Goal: Task Accomplishment & Management: Complete application form

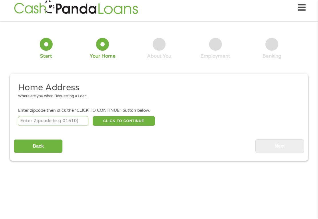
scroll to position [6, 0]
click at [58, 126] on input "number" at bounding box center [53, 121] width 71 height 10
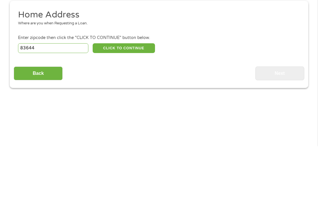
type input "83644"
click at [130, 116] on button "CLICK TO CONTINUE" at bounding box center [124, 121] width 62 height 10
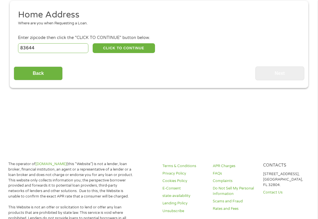
type input "83644"
type input "[PERSON_NAME]"
select select "[US_STATE]"
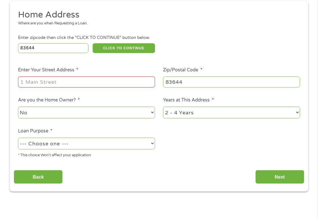
click at [94, 86] on input "Enter Your Street Address *" at bounding box center [86, 81] width 137 height 11
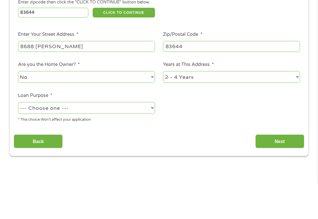
type input "8688 [PERSON_NAME]"
click at [124, 107] on select "No Yes" at bounding box center [86, 113] width 137 height 12
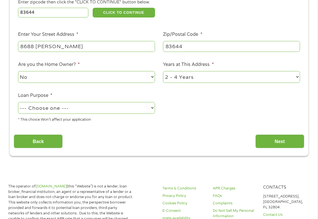
select select "yes"
click at [202, 83] on select "1 Year or less 1 - 2 Years 2 - 4 Years Over 4 Years" at bounding box center [231, 77] width 137 height 12
select select "60months"
click at [111, 114] on select "--- Choose one --- Pay Bills Debt Consolidation Home Improvement Major Purchase…" at bounding box center [86, 108] width 137 height 12
select select "debtconsolidation"
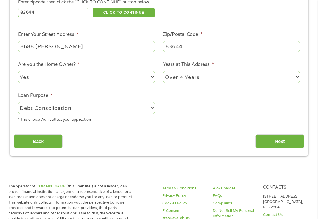
click at [280, 146] on input "Next" at bounding box center [280, 141] width 49 height 14
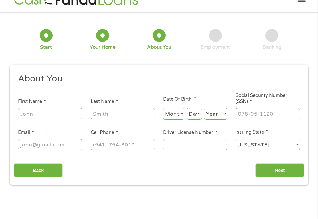
scroll to position [6, 0]
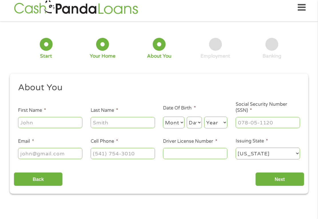
click at [52, 128] on input "First Name *" at bounding box center [50, 122] width 64 height 11
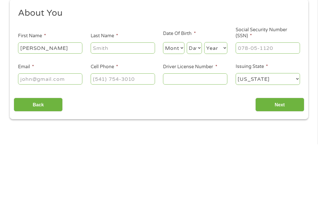
type input "[PERSON_NAME]"
click at [116, 117] on input "Last Name *" at bounding box center [123, 122] width 64 height 11
type input "Wood"
click at [176, 117] on select "Month 1 2 3 4 5 6 7 8 9 10 11 12" at bounding box center [173, 123] width 21 height 12
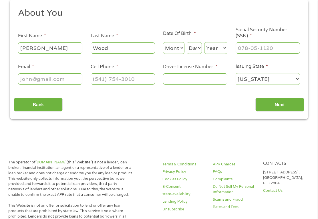
select select "1"
click at [194, 53] on select "Day 1 2 3 4 5 6 7 8 9 10 11 12 13 14 15 16 17 18 19 20 21 22 23 24 25 26 27 28 …" at bounding box center [194, 48] width 15 height 12
select select "18"
click at [215, 52] on select "Year [DATE] 2006 2005 2004 2003 2002 2001 2000 1999 1998 1997 1996 1995 1994 19…" at bounding box center [215, 48] width 23 height 12
select select "1983"
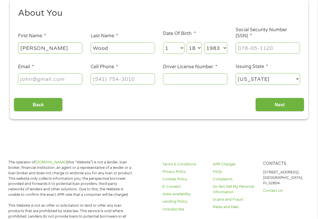
click at [263, 51] on input "Social Security Number (SSN) *" at bounding box center [268, 47] width 64 height 11
type input "540-06-3056"
click at [58, 83] on input "Email *" at bounding box center [50, 78] width 64 height 11
type input "[EMAIL_ADDRESS][DOMAIN_NAME]"
click at [134, 84] on input "Cell Phone *" at bounding box center [123, 78] width 64 height 11
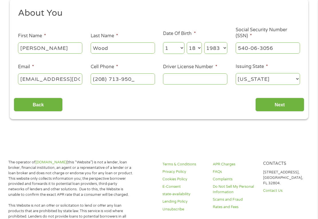
type input "[PHONE_NUMBER]"
click at [178, 84] on input "Driver License Number *" at bounding box center [195, 78] width 64 height 11
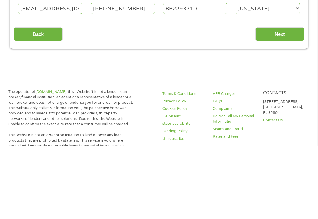
type input "BB229371D"
click at [285, 100] on input "Next" at bounding box center [280, 107] width 49 height 14
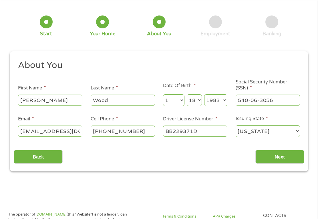
scroll to position [28, 0]
click at [258, 162] on input "Next" at bounding box center [280, 157] width 49 height 14
click at [137, 147] on div "About You This field is hidden when viewing the form Title * --- Choose one ---…" at bounding box center [159, 112] width 291 height 104
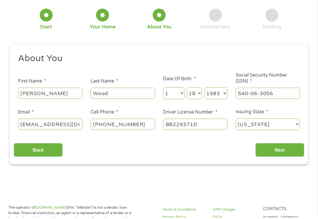
scroll to position [35, 0]
click at [286, 153] on input "Next" at bounding box center [280, 150] width 49 height 14
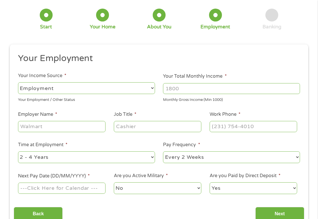
scroll to position [2, 2]
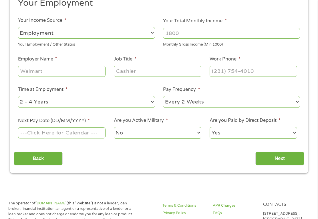
click at [123, 34] on select "--- Choose one --- Employment [DEMOGRAPHIC_DATA] Benefits" at bounding box center [86, 33] width 137 height 12
click at [219, 36] on input "Your Total Monthly Income *" at bounding box center [231, 33] width 137 height 11
type input "2400"
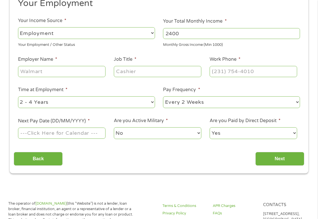
click at [68, 75] on input "Employer Name *" at bounding box center [62, 71] width 88 height 11
type input "[PERSON_NAME] home"
click at [160, 76] on input "Job Title *" at bounding box center [158, 71] width 88 height 11
type input "Care giver"
click at [244, 75] on input "Work Phone *" at bounding box center [254, 71] width 88 height 11
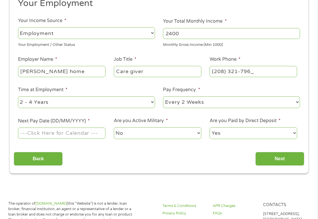
type input "[PHONE_NUMBER]"
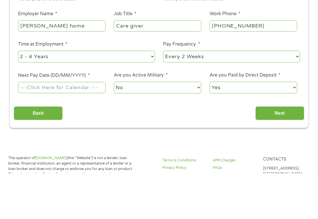
click at [143, 96] on select "--- Choose one --- 1 Year or less 1 - 2 Years 2 - 4 Years Over 4 Years" at bounding box center [86, 102] width 137 height 12
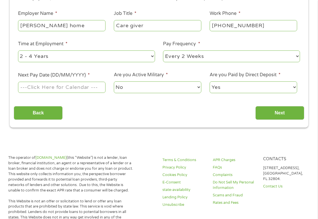
select select "24months"
click at [195, 61] on select "--- Choose one --- Every 2 Weeks Every Week Monthly Semi-Monthly" at bounding box center [231, 56] width 137 height 12
click at [70, 92] on input "Next Pay Date (DD/MM/YYYY) *" at bounding box center [62, 87] width 88 height 11
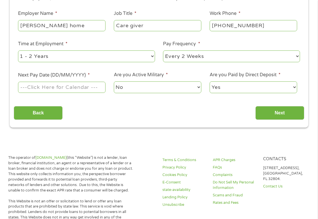
click at [64, 92] on input "Next Pay Date (DD/MM/YYYY) *" at bounding box center [62, 87] width 88 height 11
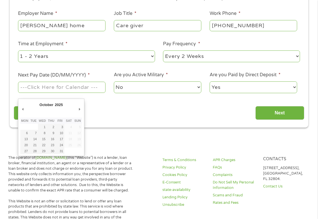
type input "[DATE]"
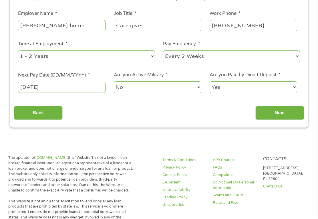
click at [146, 93] on select "No Yes" at bounding box center [158, 87] width 88 height 12
click at [281, 117] on input "Next" at bounding box center [280, 113] width 49 height 14
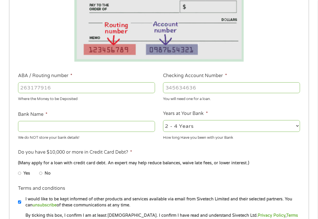
scroll to position [125, 0]
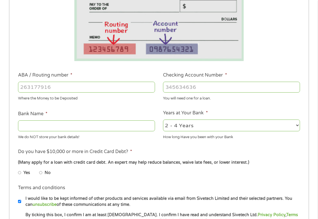
click at [78, 89] on input "ABA / Routing number *" at bounding box center [86, 87] width 137 height 11
type input "031101279"
type input "THE BANCORP BANK"
type input "031101279"
click at [238, 89] on input "Checking Account Number *" at bounding box center [231, 87] width 137 height 11
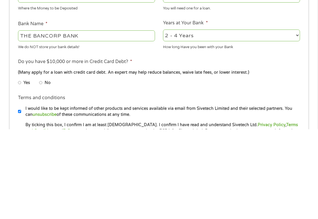
type input "766171859438"
click at [207, 119] on select "2 - 4 Years 6 - 12 Months 1 - 2 Years Over 4 Years" at bounding box center [231, 125] width 137 height 12
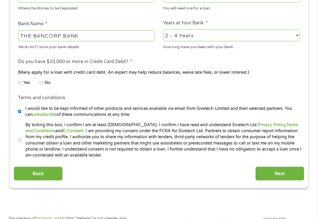
select select "24months"
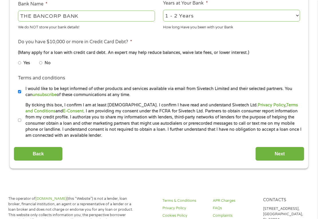
scroll to position [236, 0]
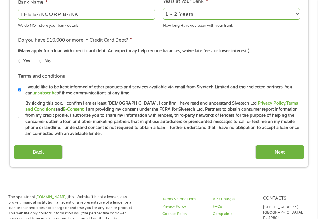
click at [43, 66] on input "No" at bounding box center [40, 61] width 3 height 9
radio input "true"
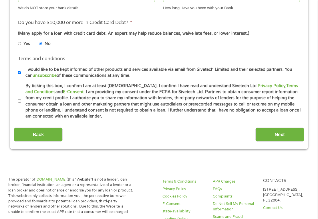
scroll to position [256, 0]
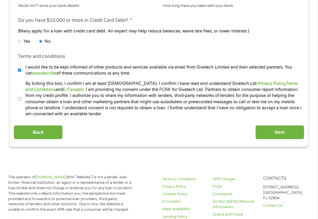
click at [19, 103] on input "By ticking this box, I confirm I am at least [DEMOGRAPHIC_DATA]. I confirm I ha…" at bounding box center [19, 98] width 3 height 9
checkbox input "true"
click at [279, 139] on input "Next" at bounding box center [280, 132] width 49 height 14
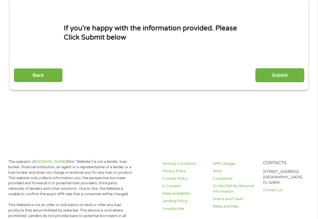
scroll to position [6, 0]
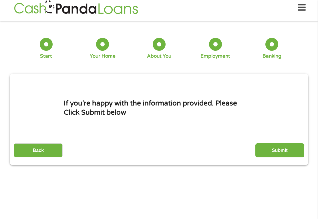
click at [277, 157] on input "Submit" at bounding box center [280, 150] width 49 height 14
